Goal: Task Accomplishment & Management: Complete application form

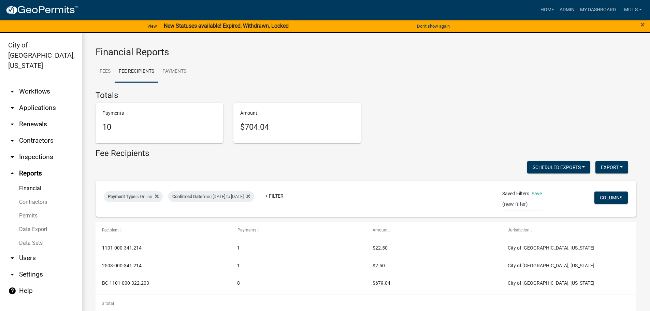
select select "0: null"
click at [28, 100] on link "arrow_drop_down Applications" at bounding box center [41, 108] width 82 height 16
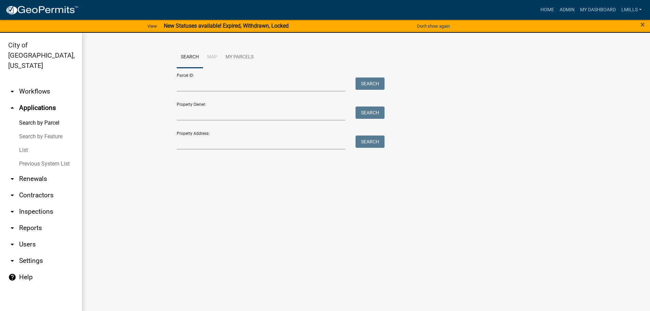
click at [27, 187] on link "arrow_drop_down Contractors" at bounding box center [41, 195] width 82 height 16
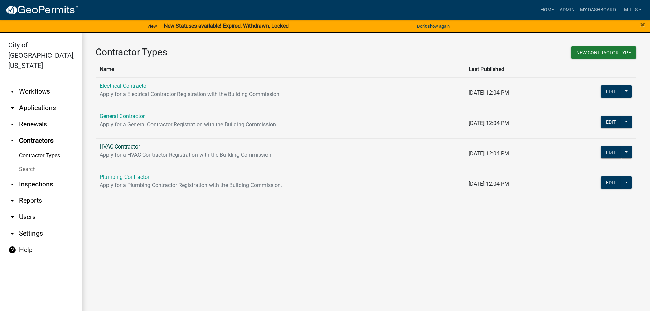
click at [115, 146] on link "HVAC Contractor" at bounding box center [120, 146] width 40 height 6
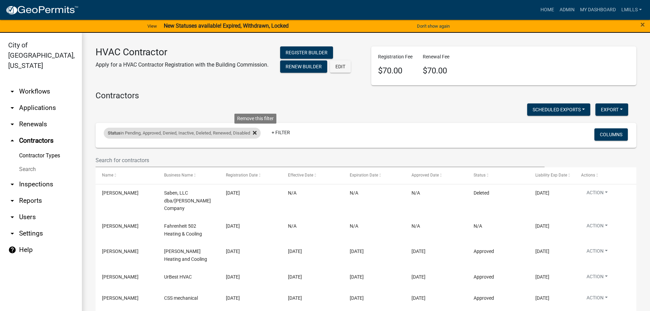
click at [256, 133] on icon at bounding box center [255, 132] width 4 height 5
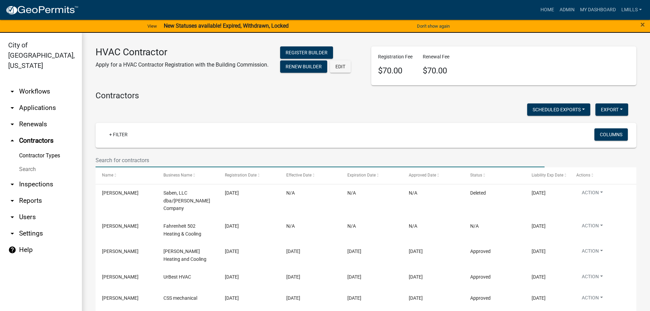
click at [178, 165] on input "text" at bounding box center [320, 160] width 449 height 14
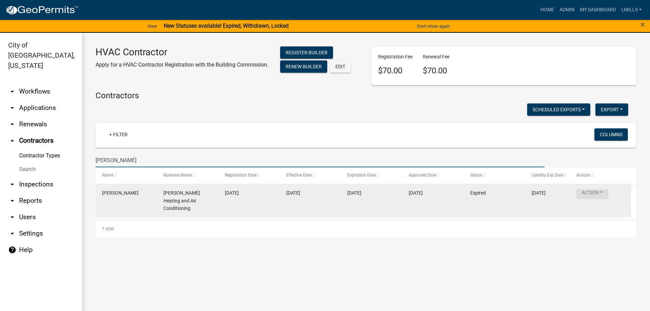
type input "Crain"
click at [603, 194] on button "Action" at bounding box center [593, 194] width 32 height 10
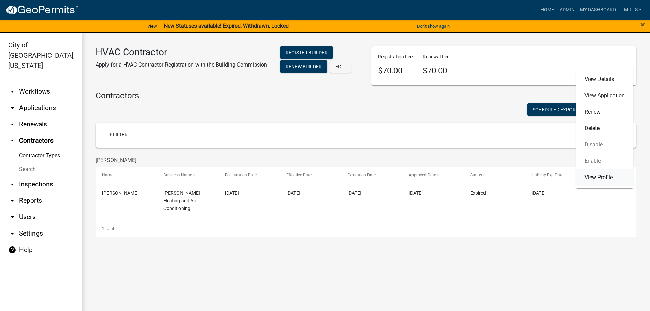
click at [606, 179] on link "View Profile" at bounding box center [605, 177] width 57 height 16
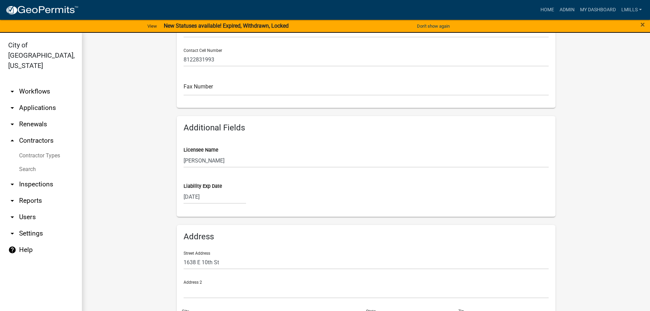
scroll to position [205, 0]
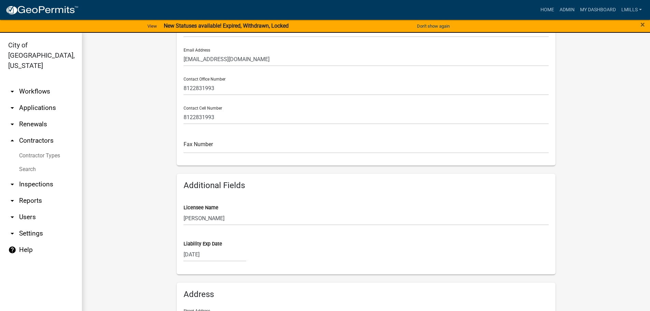
click at [35, 100] on link "arrow_drop_down Applications" at bounding box center [41, 108] width 82 height 16
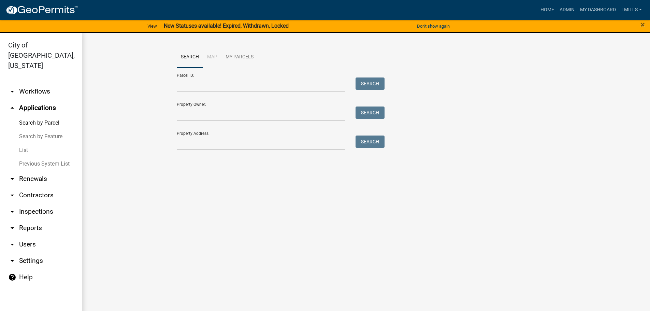
click at [24, 83] on link "arrow_drop_down Workflows" at bounding box center [41, 91] width 82 height 16
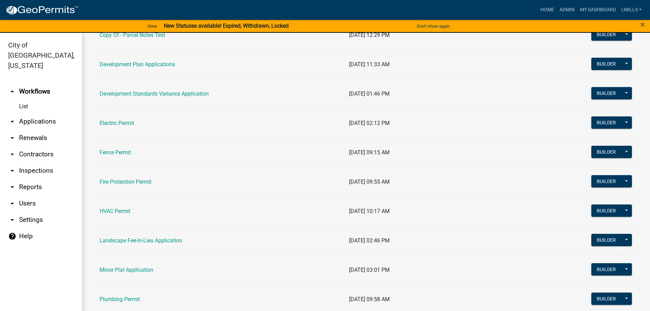
scroll to position [171, 0]
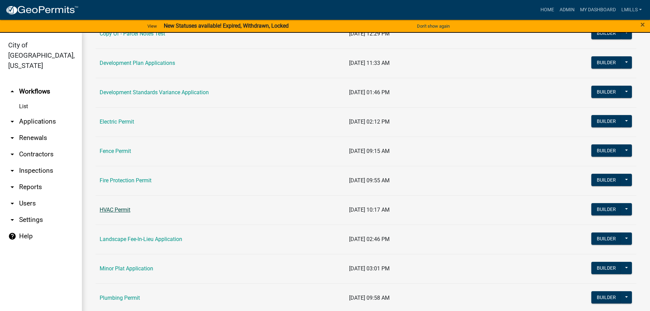
click at [109, 211] on link "HVAC Permit" at bounding box center [115, 210] width 31 height 6
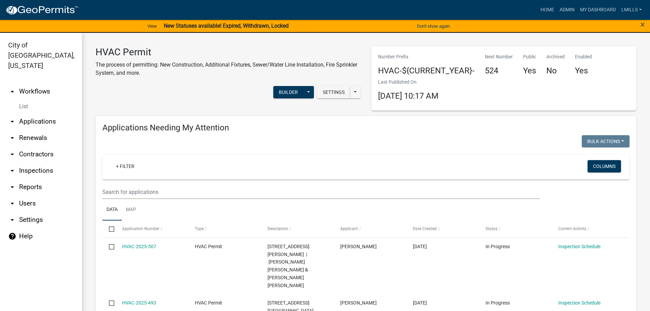
click at [30, 113] on link "arrow_drop_down Applications" at bounding box center [41, 121] width 82 height 16
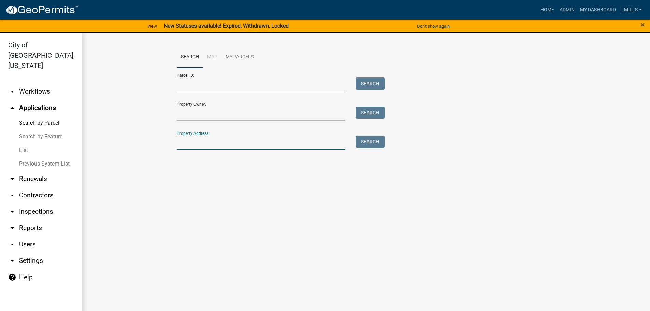
click at [248, 138] on input "Property Address:" at bounding box center [261, 143] width 169 height 14
type input "1532 Waverly"
click at [380, 143] on button "Search" at bounding box center [370, 142] width 29 height 12
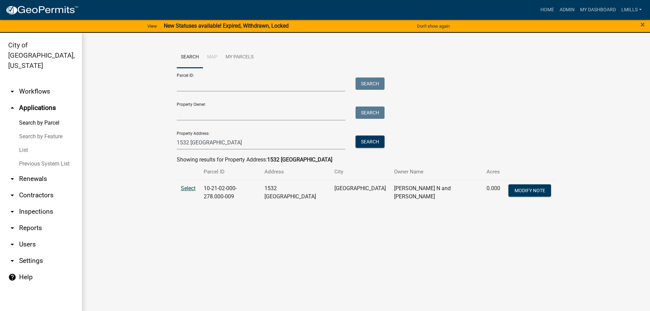
click at [183, 190] on span "Select" at bounding box center [188, 188] width 15 height 6
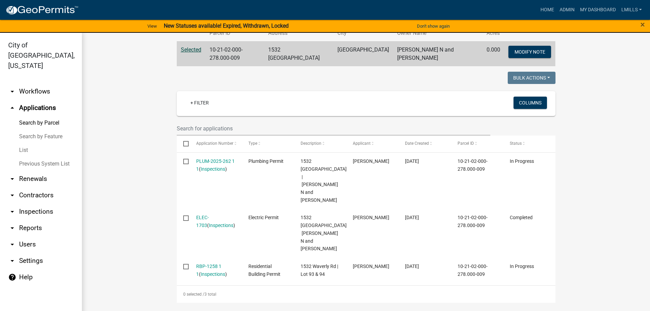
scroll to position [114, 0]
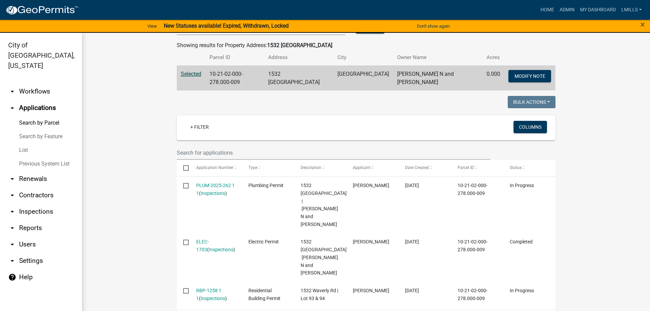
click at [29, 187] on link "arrow_drop_down Contractors" at bounding box center [41, 195] width 82 height 16
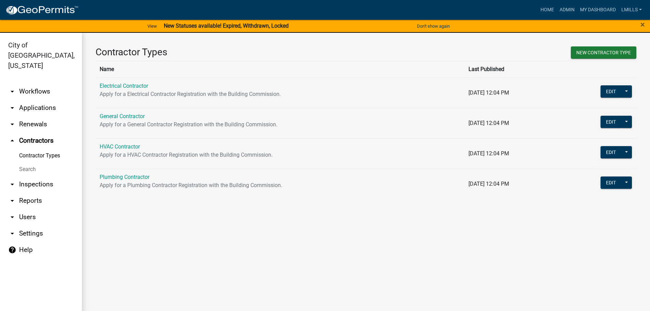
click at [121, 150] on td "HVAC Contractor Apply for a HVAC Contractor Registration with the Building Comm…" at bounding box center [280, 153] width 369 height 30
click at [117, 145] on link "HVAC Contractor" at bounding box center [120, 146] width 40 height 6
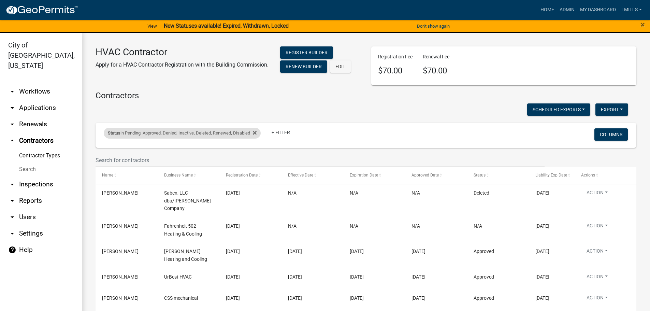
click at [260, 133] on div "Status in Pending, Approved, Denied, Inactive, Deleted, Renewed, Disabled" at bounding box center [182, 133] width 157 height 11
select select "1: '0'"
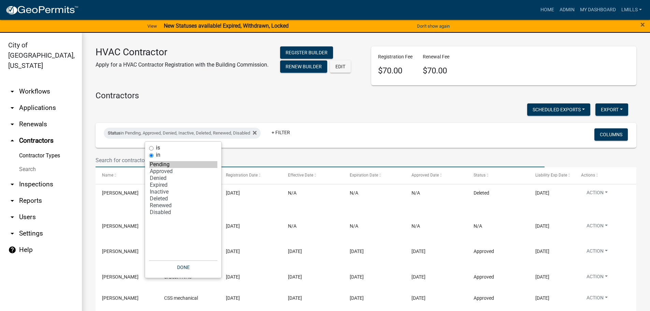
click at [254, 163] on input "text" at bounding box center [320, 160] width 449 height 14
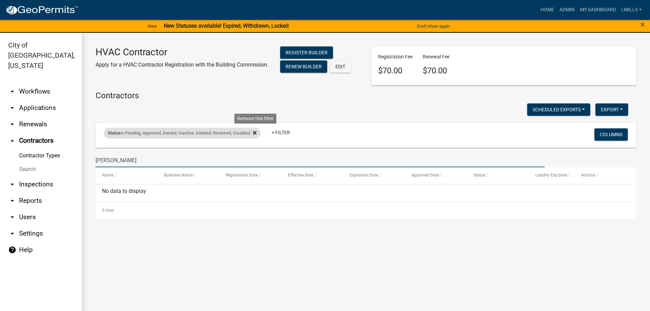
type input "crain"
click at [255, 134] on icon at bounding box center [255, 133] width 4 height 4
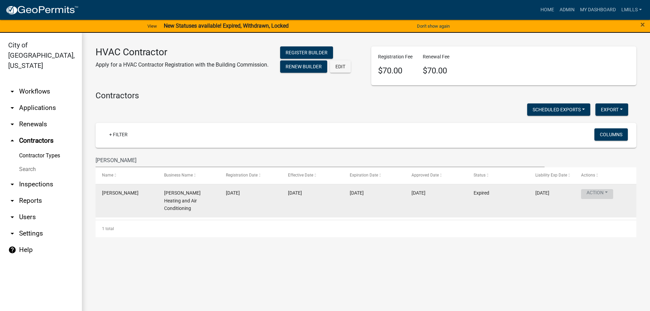
click at [608, 191] on button "Action" at bounding box center [597, 194] width 32 height 10
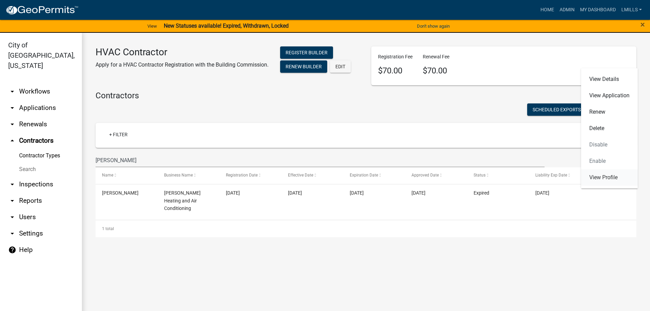
click at [606, 176] on link "View Profile" at bounding box center [609, 177] width 57 height 16
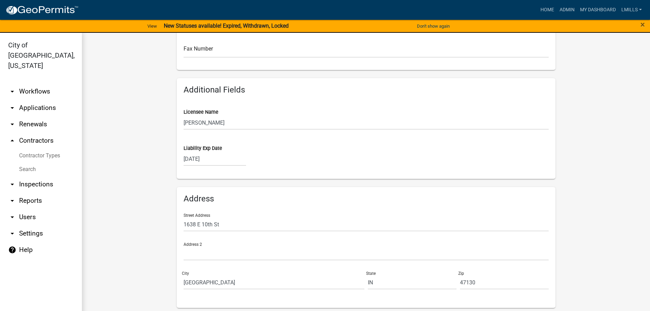
scroll to position [307, 0]
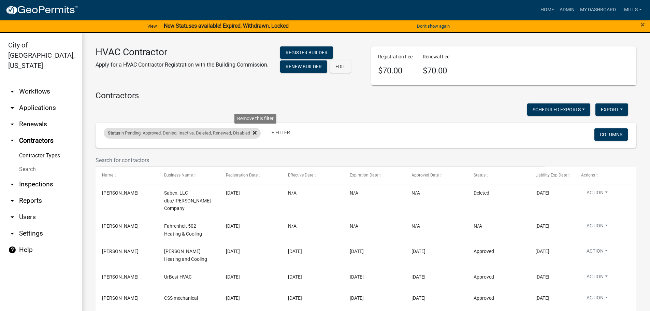
click at [257, 131] on icon at bounding box center [255, 132] width 4 height 5
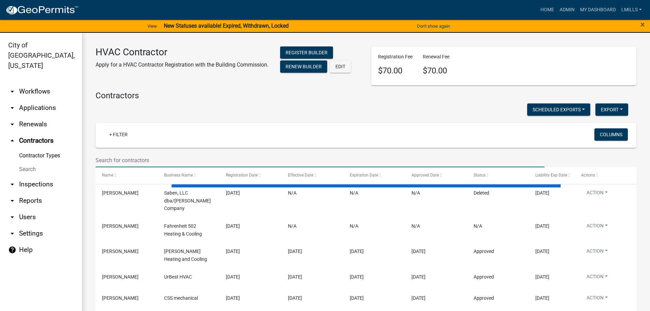
click at [175, 160] on input "text" at bounding box center [320, 160] width 449 height 14
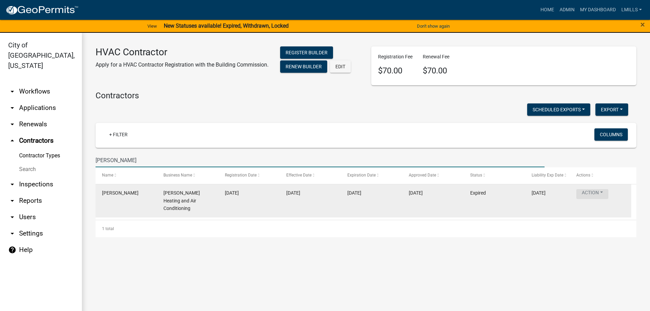
type input "crain"
click at [603, 191] on button "Action" at bounding box center [593, 194] width 32 height 10
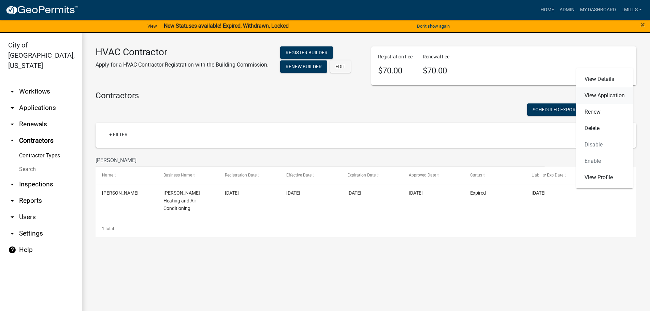
click at [609, 96] on link "View Application" at bounding box center [605, 95] width 57 height 16
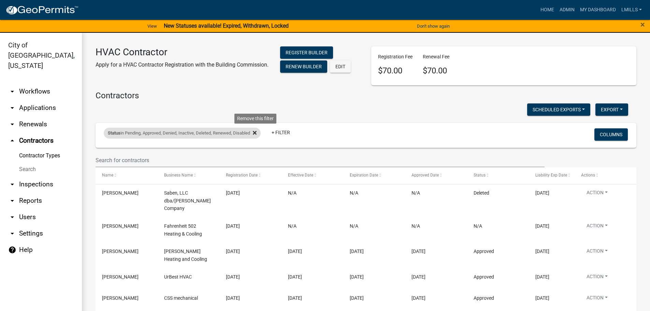
click at [254, 132] on fa-icon at bounding box center [253, 133] width 6 height 11
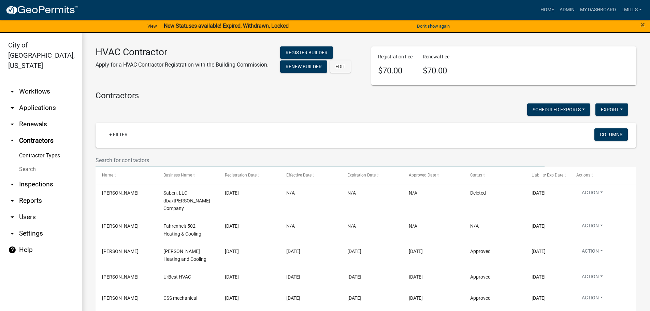
click at [167, 164] on input "text" at bounding box center [320, 160] width 449 height 14
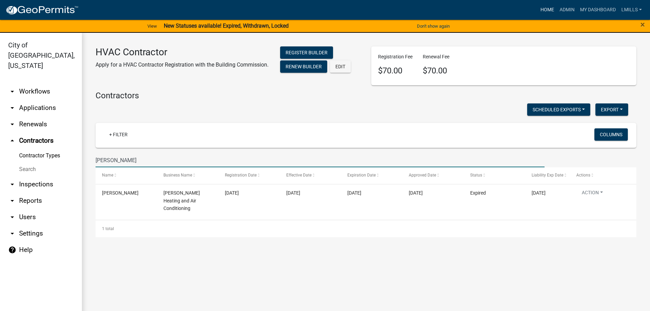
type input "crain"
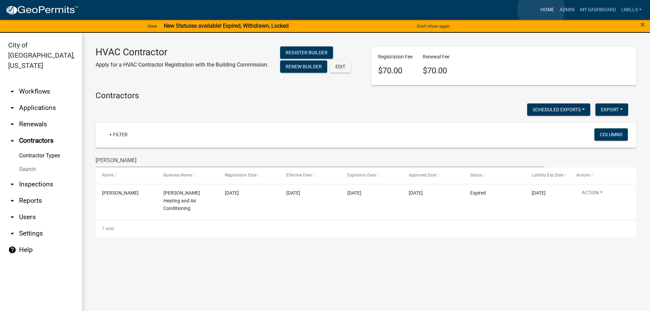
click at [541, 10] on link "Home" at bounding box center [547, 9] width 19 height 13
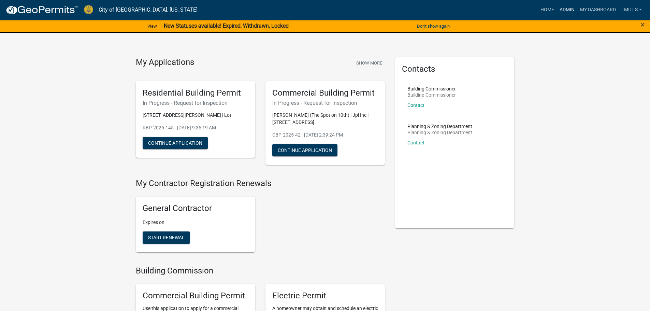
click at [572, 10] on link "Admin" at bounding box center [567, 9] width 20 height 13
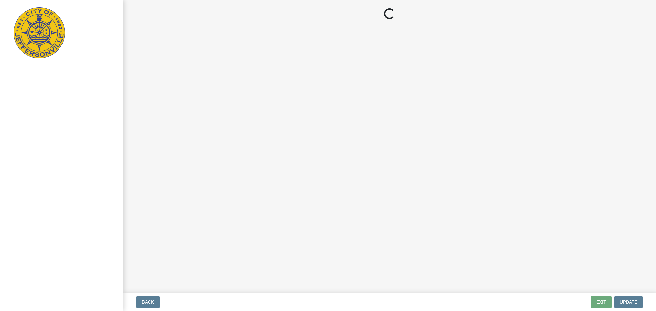
select select "3: 3"
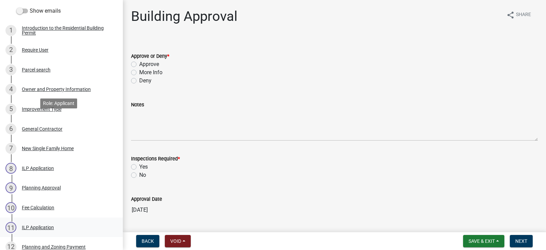
scroll to position [137, 0]
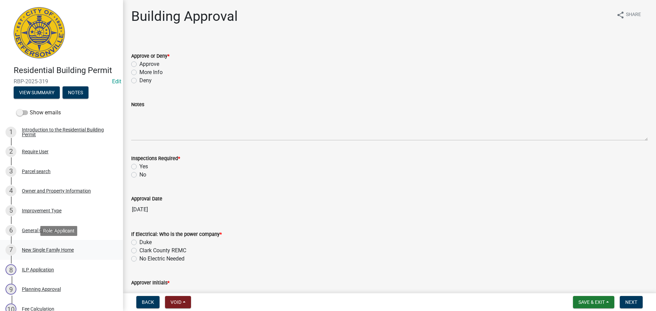
click at [38, 249] on div "New Single Family Home" at bounding box center [48, 250] width 52 height 5
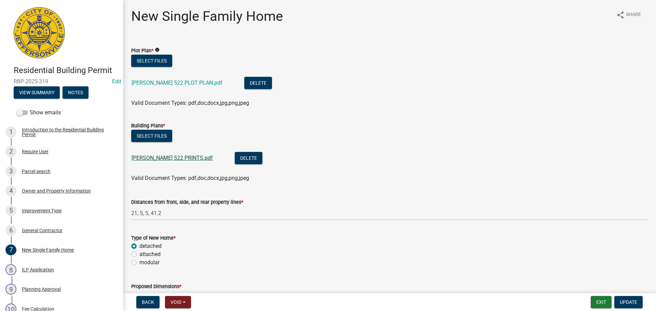
click at [176, 157] on link "STACY 522 PRINTS.pdf" at bounding box center [171, 158] width 81 height 6
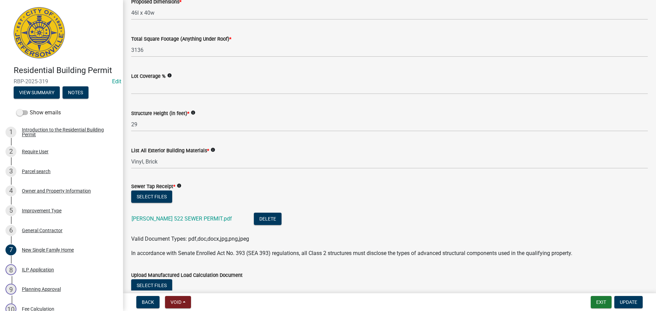
scroll to position [341, 0]
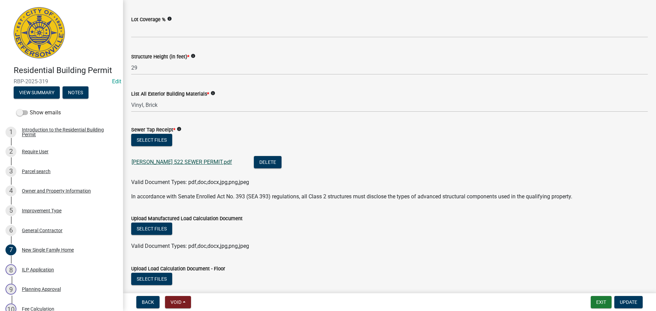
click at [172, 160] on link "STACY 522 SEWER PERMIT.pdf" at bounding box center [181, 162] width 100 height 6
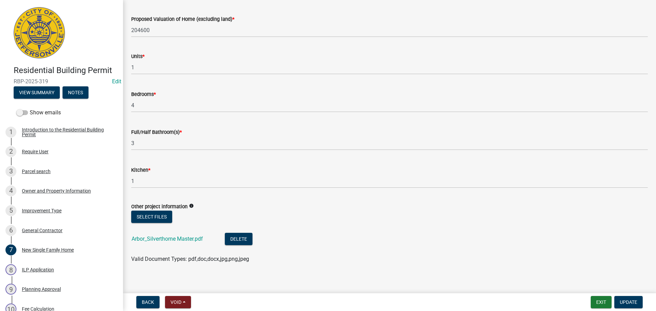
scroll to position [981, 0]
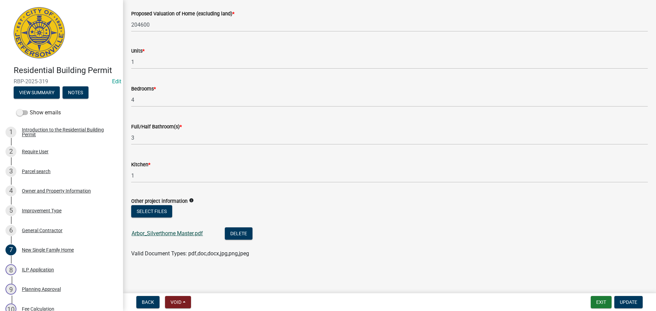
click at [179, 233] on link "Arbor_Silverthorne Master.pdf" at bounding box center [166, 233] width 71 height 6
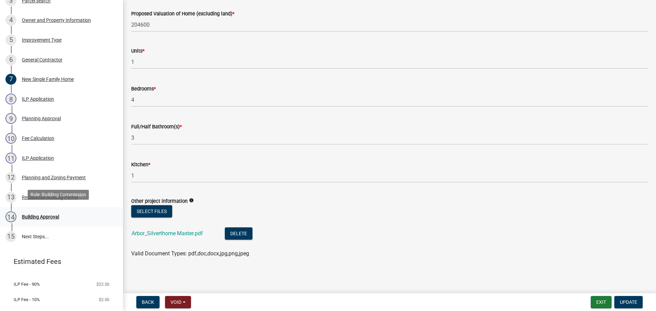
scroll to position [185, 0]
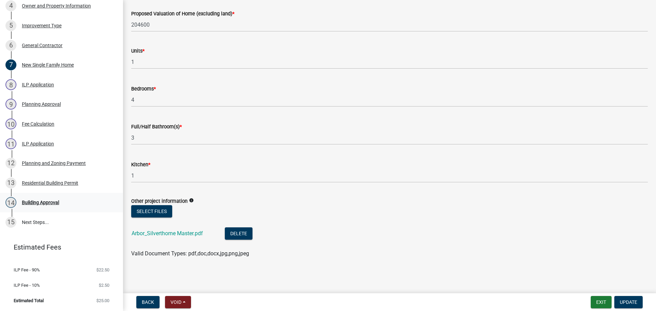
click at [43, 201] on div "Building Approval" at bounding box center [40, 202] width 37 height 5
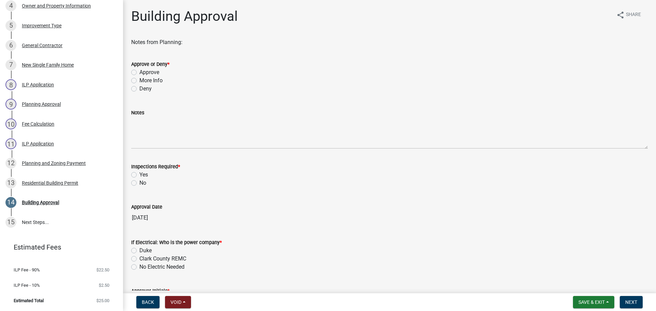
click at [147, 75] on label "Approve" at bounding box center [149, 72] width 20 height 8
click at [144, 73] on input "Approve" at bounding box center [141, 70] width 4 height 4
radio input "true"
click at [142, 178] on label "Yes" at bounding box center [143, 175] width 9 height 8
click at [142, 175] on input "Yes" at bounding box center [141, 173] width 4 height 4
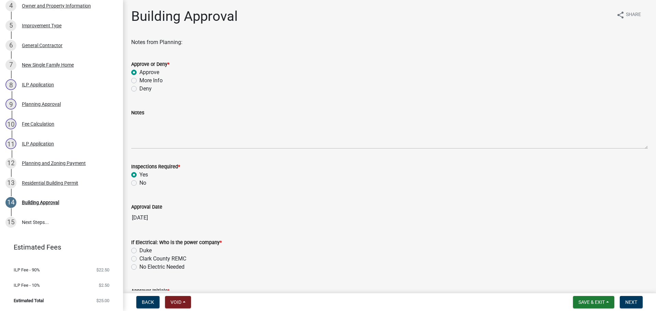
radio input "true"
click at [157, 249] on label "Clark County REMC" at bounding box center [162, 259] width 47 height 8
click at [144, 249] on input "Clark County REMC" at bounding box center [141, 257] width 4 height 4
radio input "true"
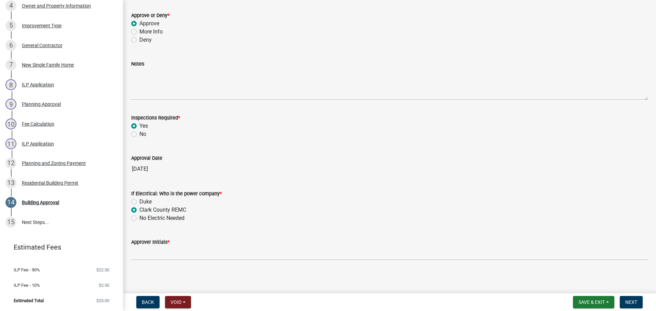
scroll to position [51, 0]
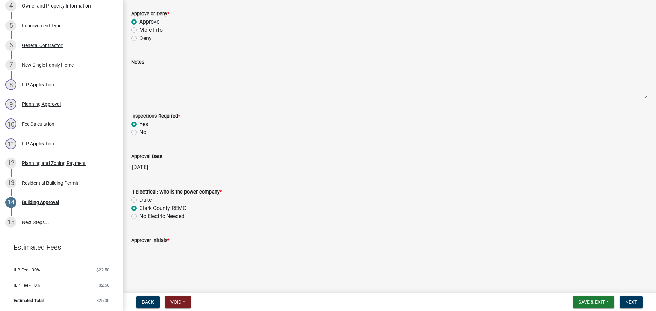
click at [167, 249] on input "Approver Initials *" at bounding box center [389, 251] width 516 height 14
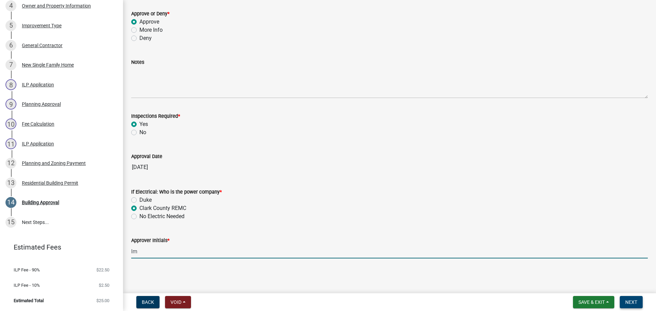
type input "lm"
click at [546, 249] on button "Next" at bounding box center [630, 302] width 23 height 12
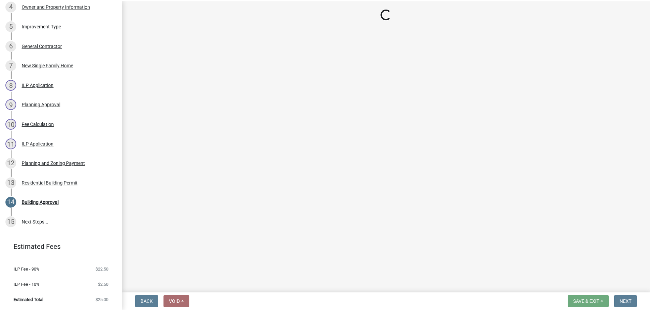
scroll to position [323, 0]
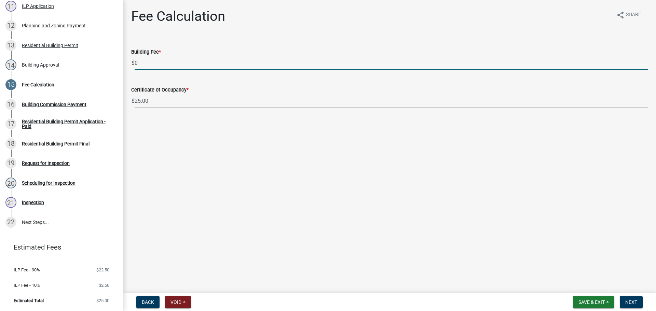
drag, startPoint x: 142, startPoint y: 67, endPoint x: 135, endPoint y: 66, distance: 6.5
click at [135, 66] on input "0" at bounding box center [391, 63] width 513 height 14
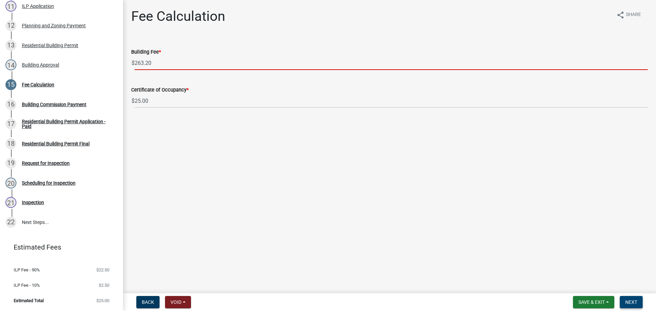
type input "263.20"
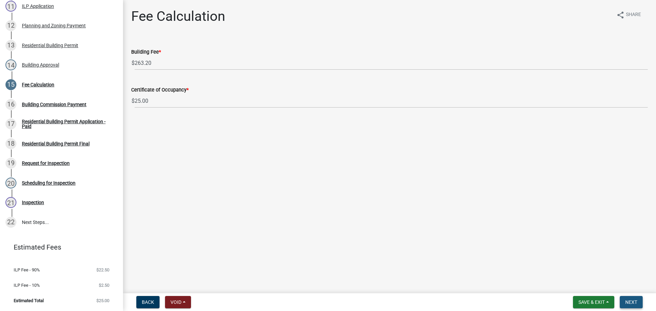
click at [546, 249] on button "Next" at bounding box center [630, 302] width 23 height 12
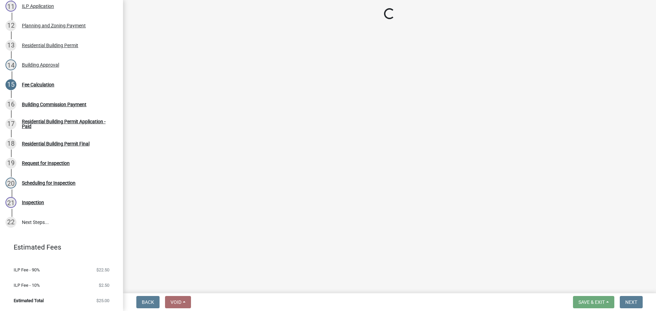
select select "3: 3"
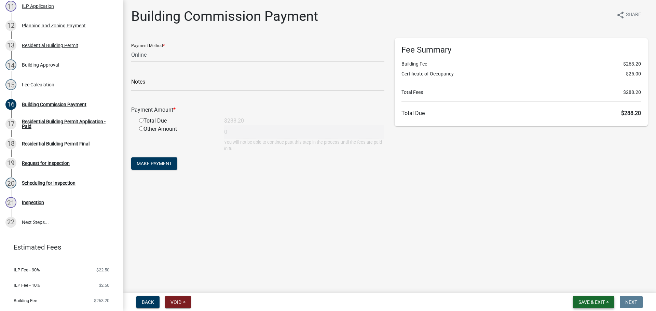
click at [546, 249] on span "Save & Exit" at bounding box center [591, 301] width 26 height 5
click at [546, 249] on button "Save & Exit" at bounding box center [586, 284] width 55 height 16
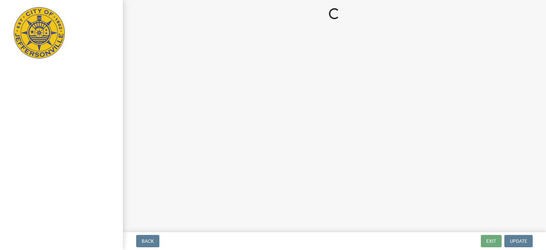
select select "3: 3"
